Goal: Task Accomplishment & Management: Use online tool/utility

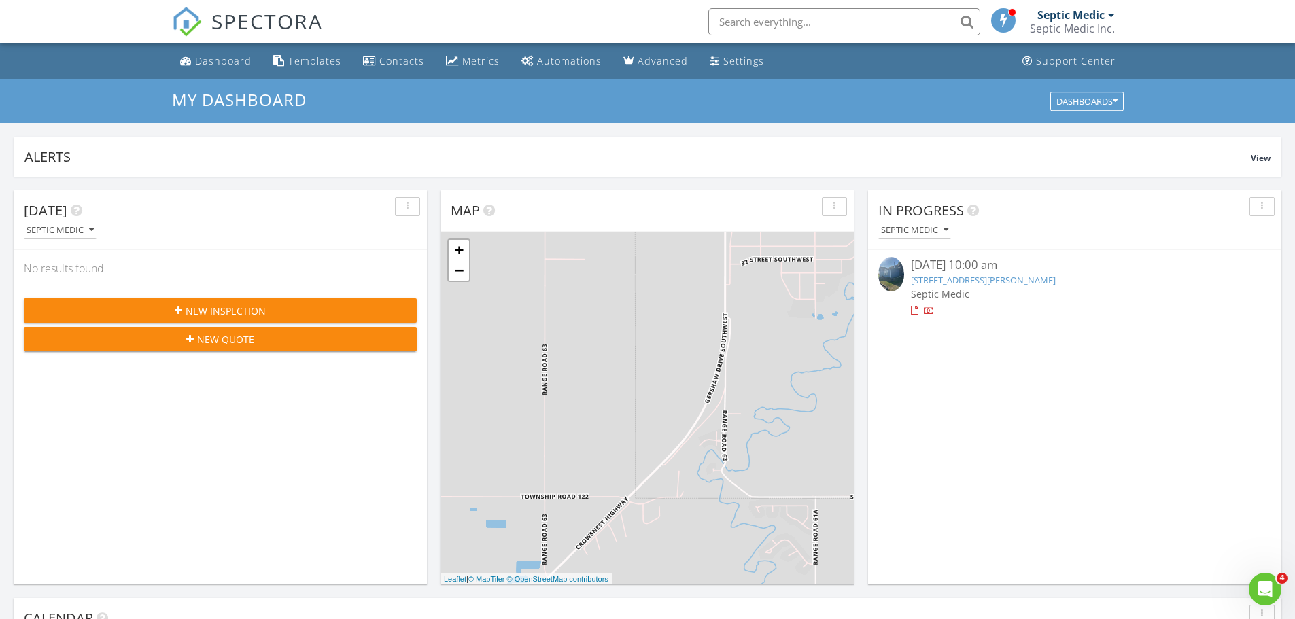
click at [930, 266] on div "08/27/25 10:00 am" at bounding box center [1075, 265] width 328 height 17
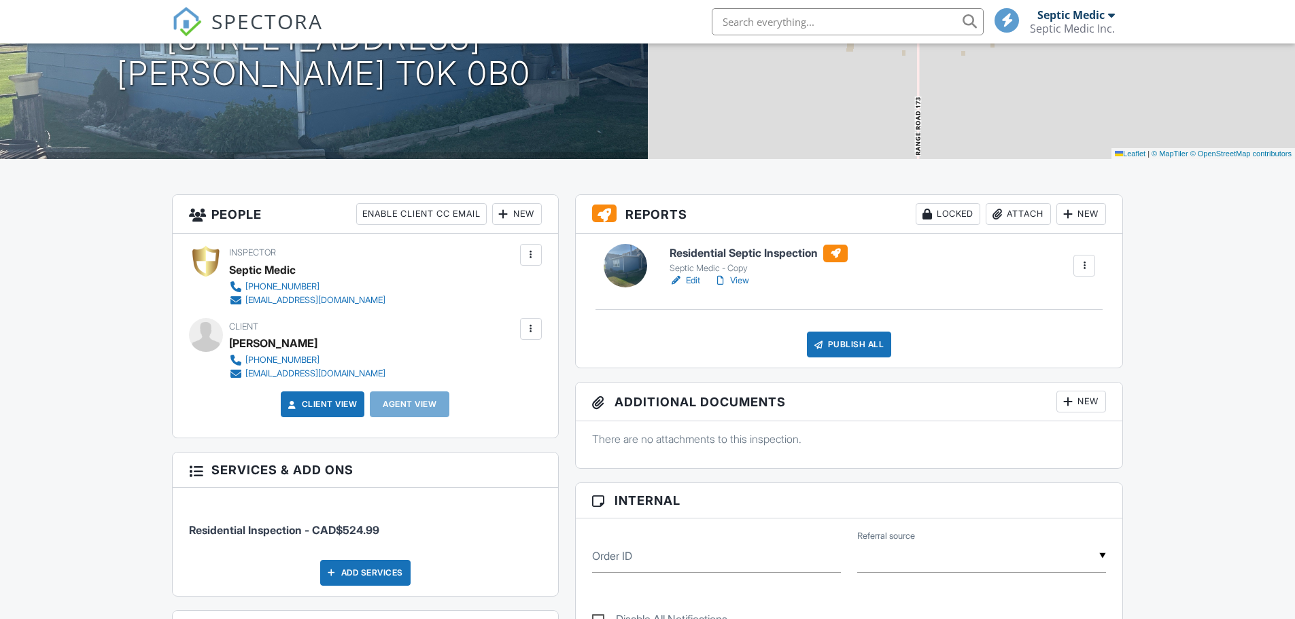
click at [848, 345] on div "Publish All" at bounding box center [849, 345] width 85 height 26
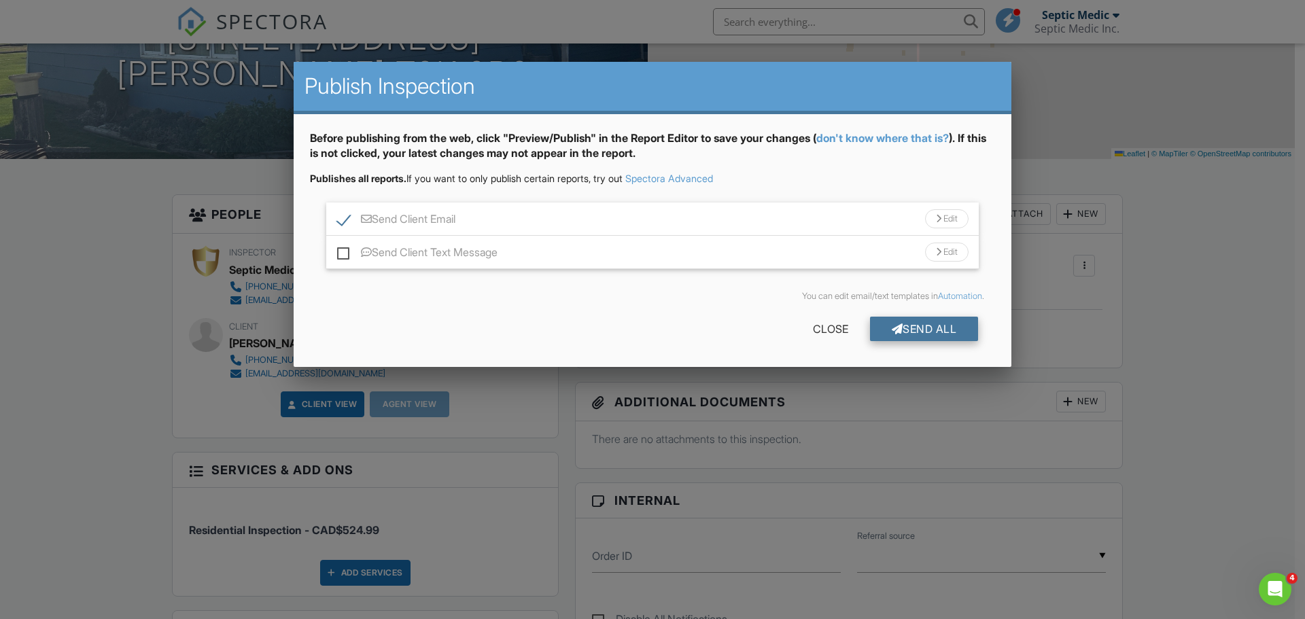
click at [915, 327] on div "Send All" at bounding box center [924, 329] width 109 height 24
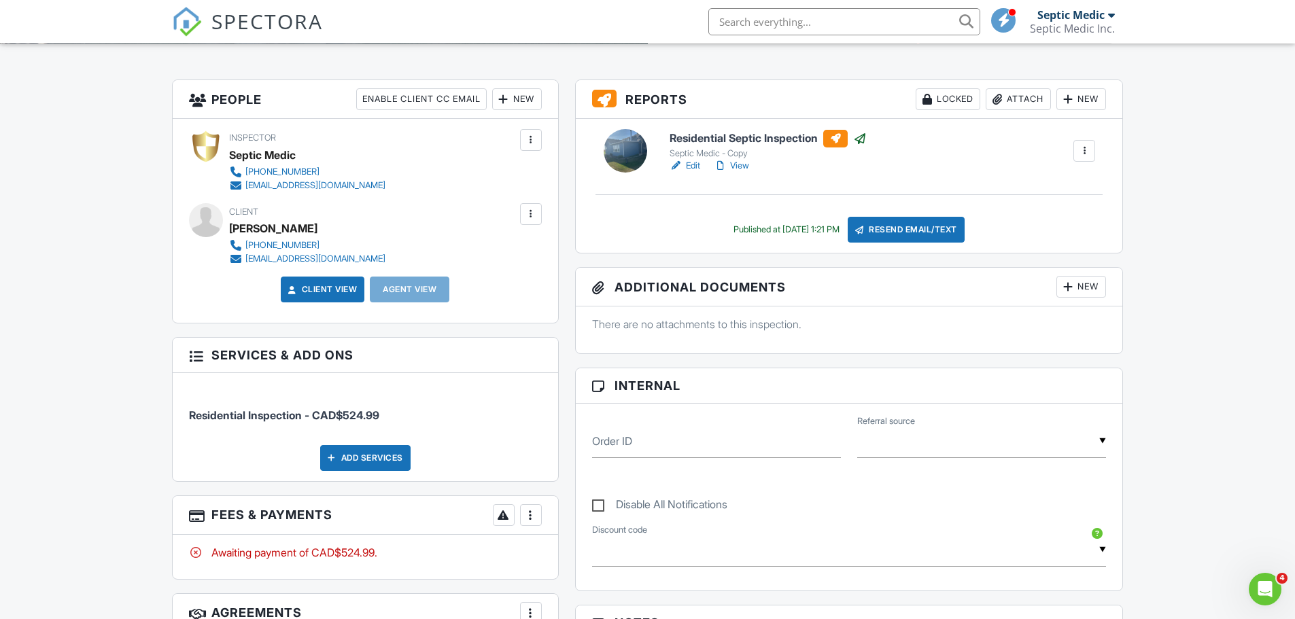
scroll to position [272, 0]
